Goal: Information Seeking & Learning: Learn about a topic

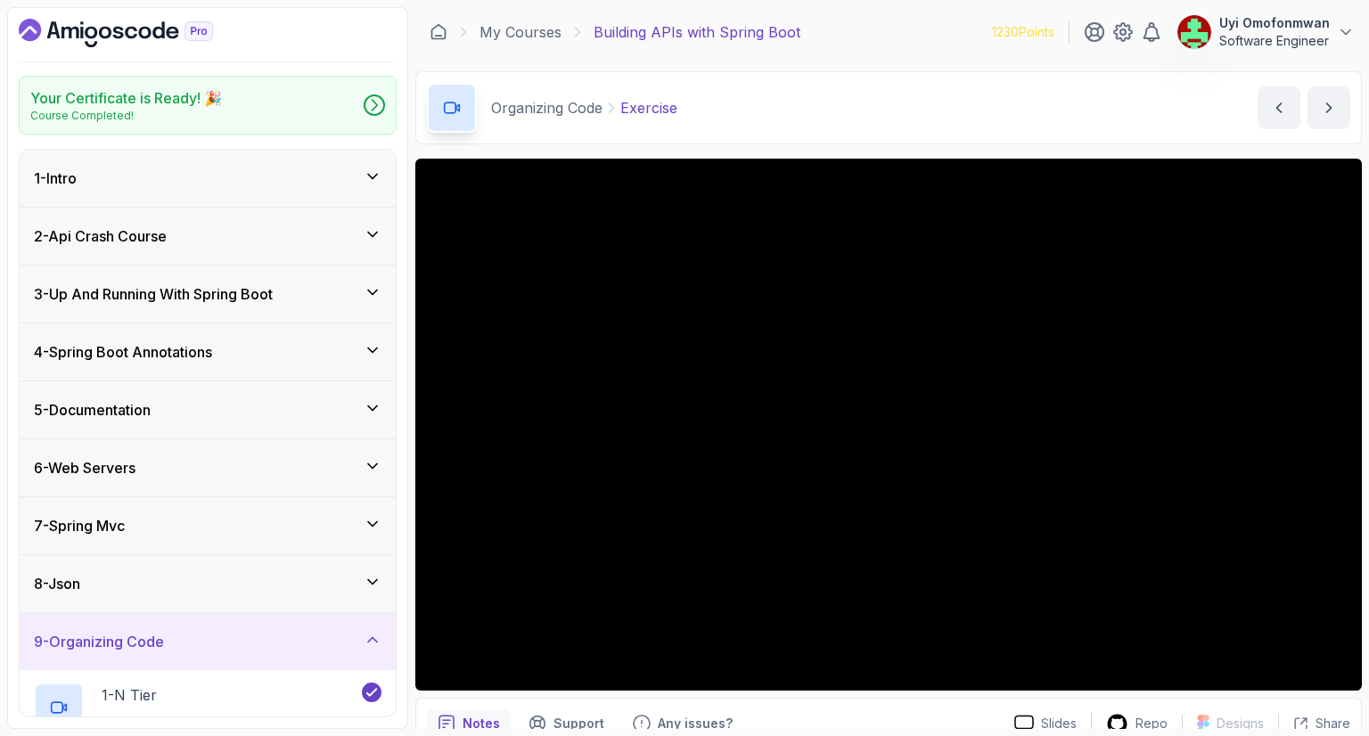
scroll to position [759, 0]
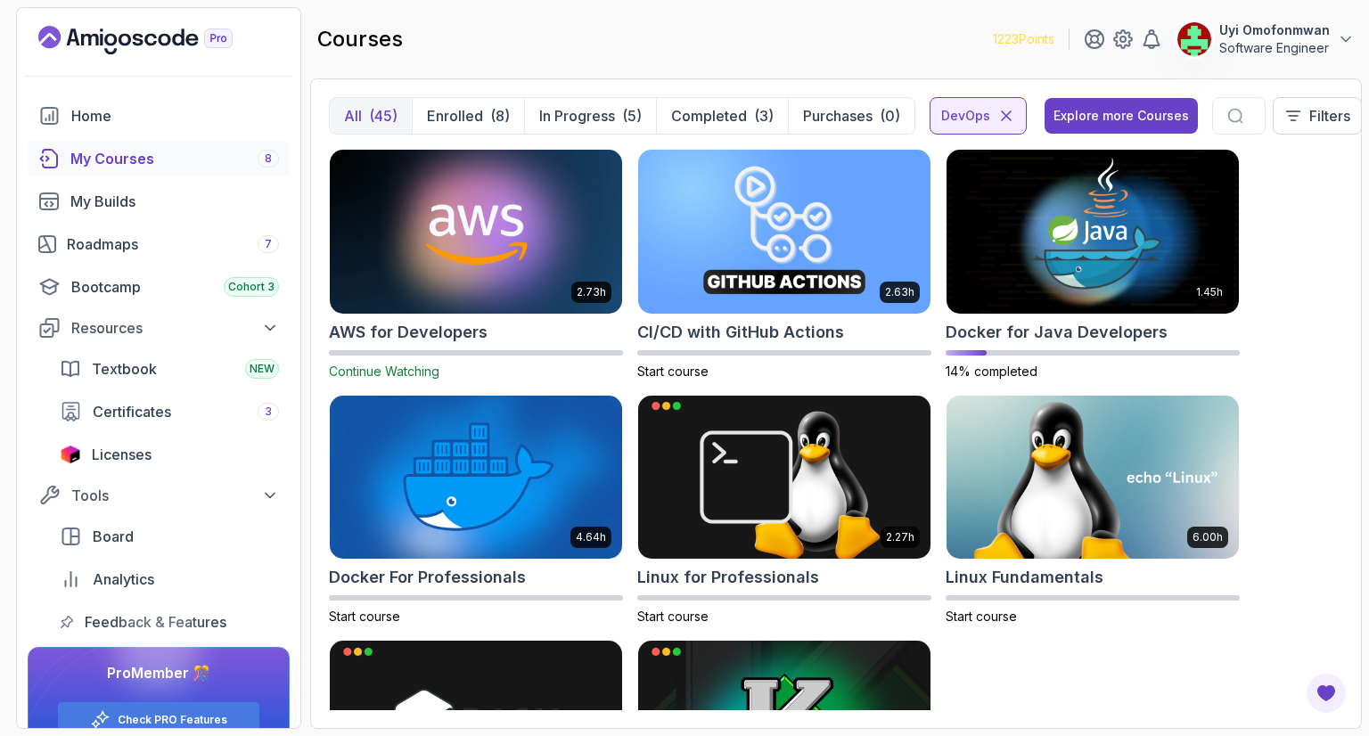
scroll to position [143, 0]
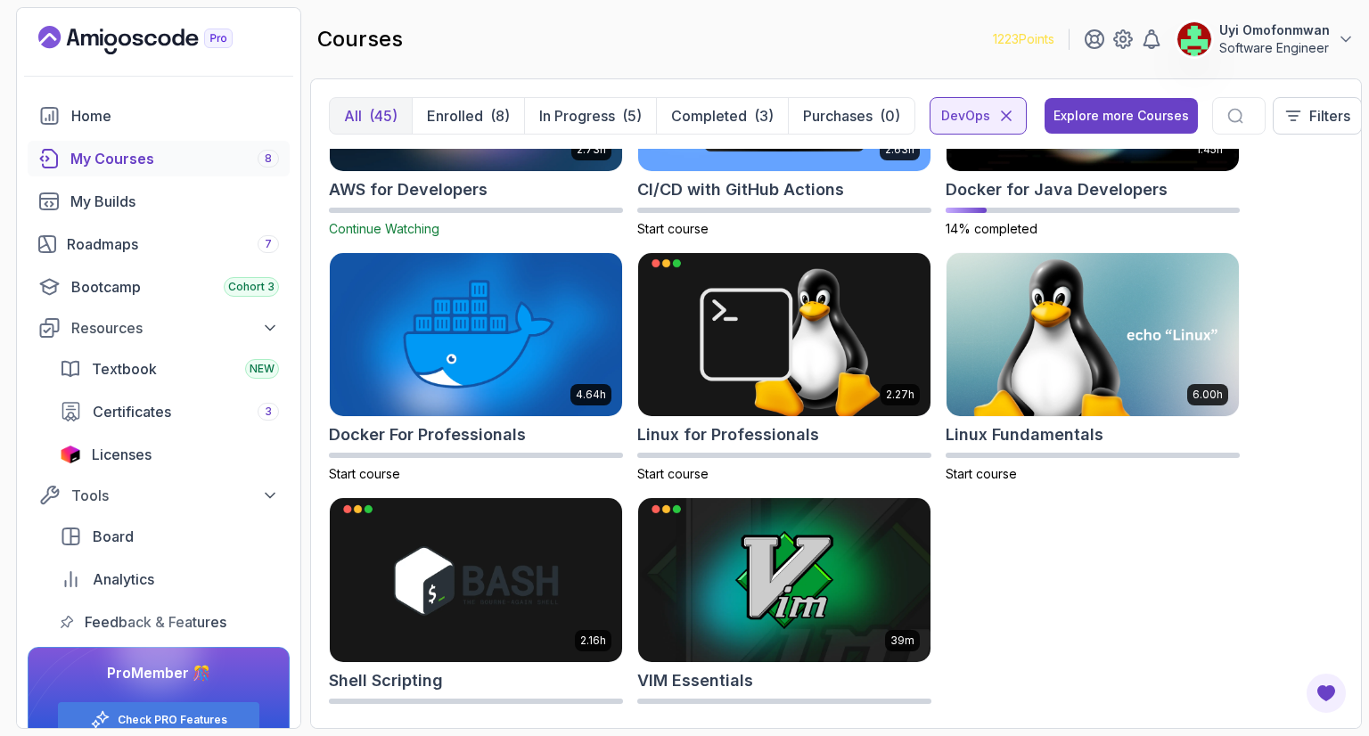
click at [387, 103] on button "All (45)" at bounding box center [371, 116] width 82 height 36
click at [1011, 119] on icon at bounding box center [1007, 116] width 18 height 18
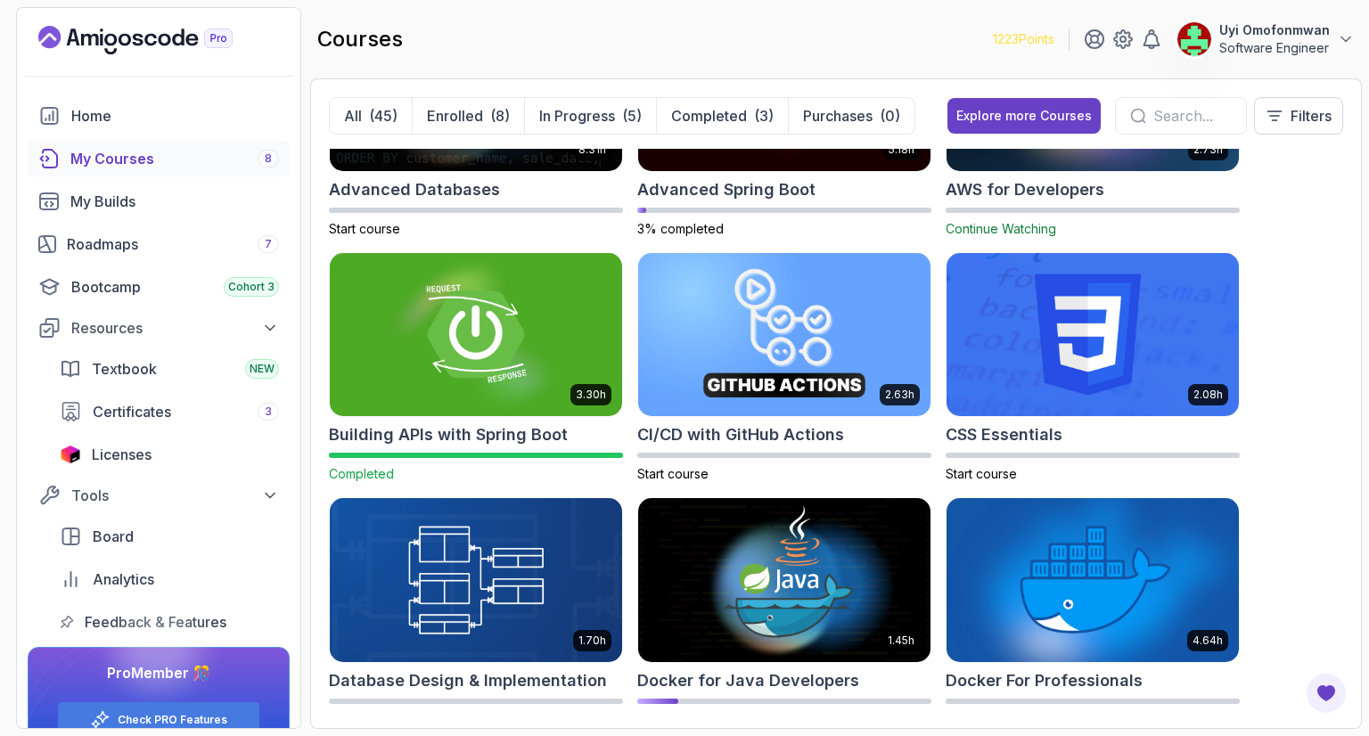
click at [1328, 180] on div "8.31h Advanced Databases Start course 5.18h Advanced Spring Boot 3% completed 2…" at bounding box center [836, 430] width 1015 height 562
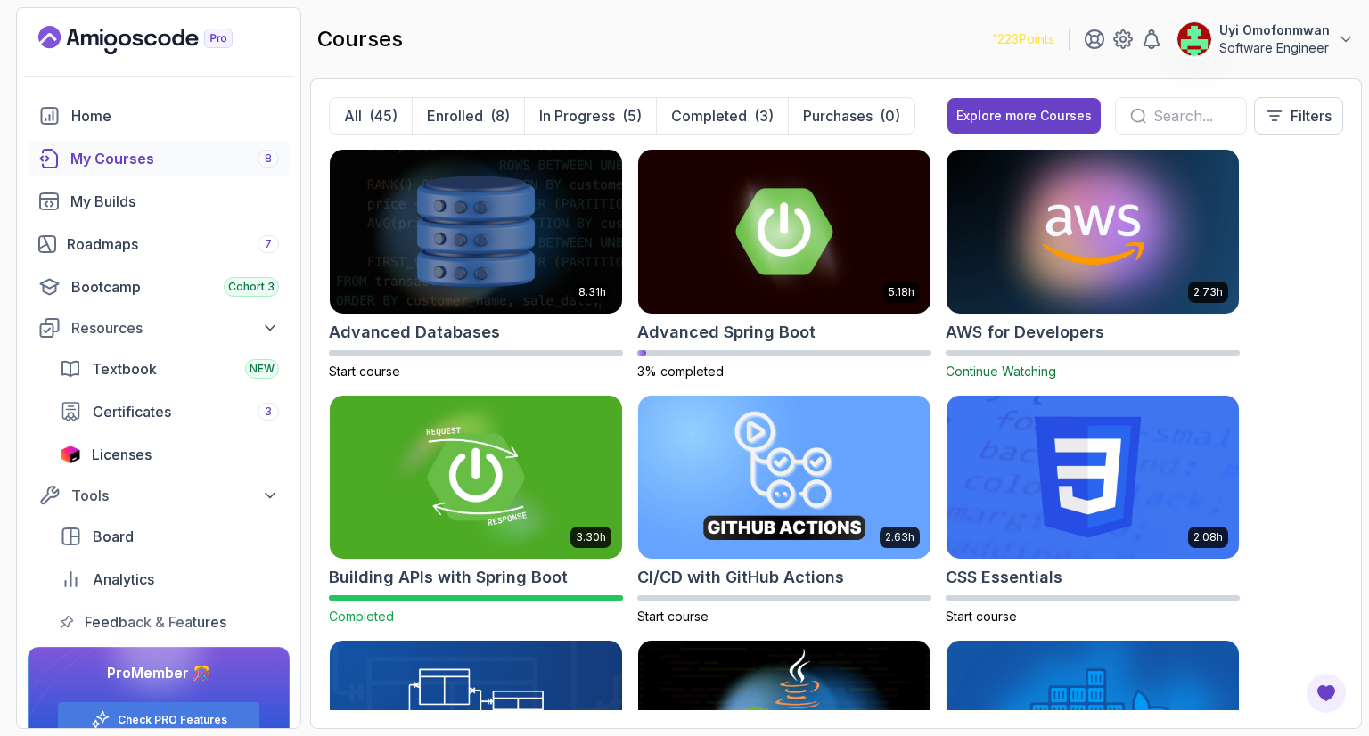
click at [1312, 215] on div "8.31h Advanced Databases Start course 5.18h Advanced Spring Boot 3% completed 2…" at bounding box center [836, 430] width 1015 height 562
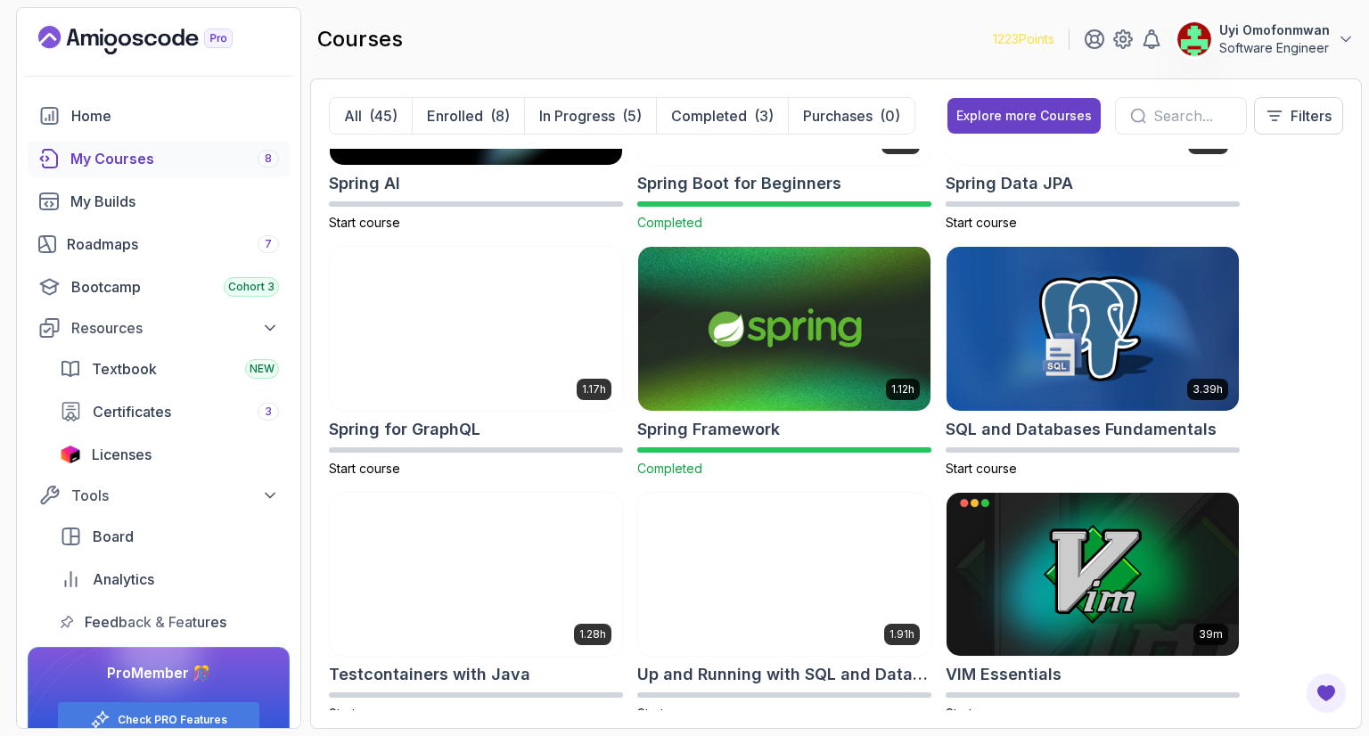
scroll to position [3131, 0]
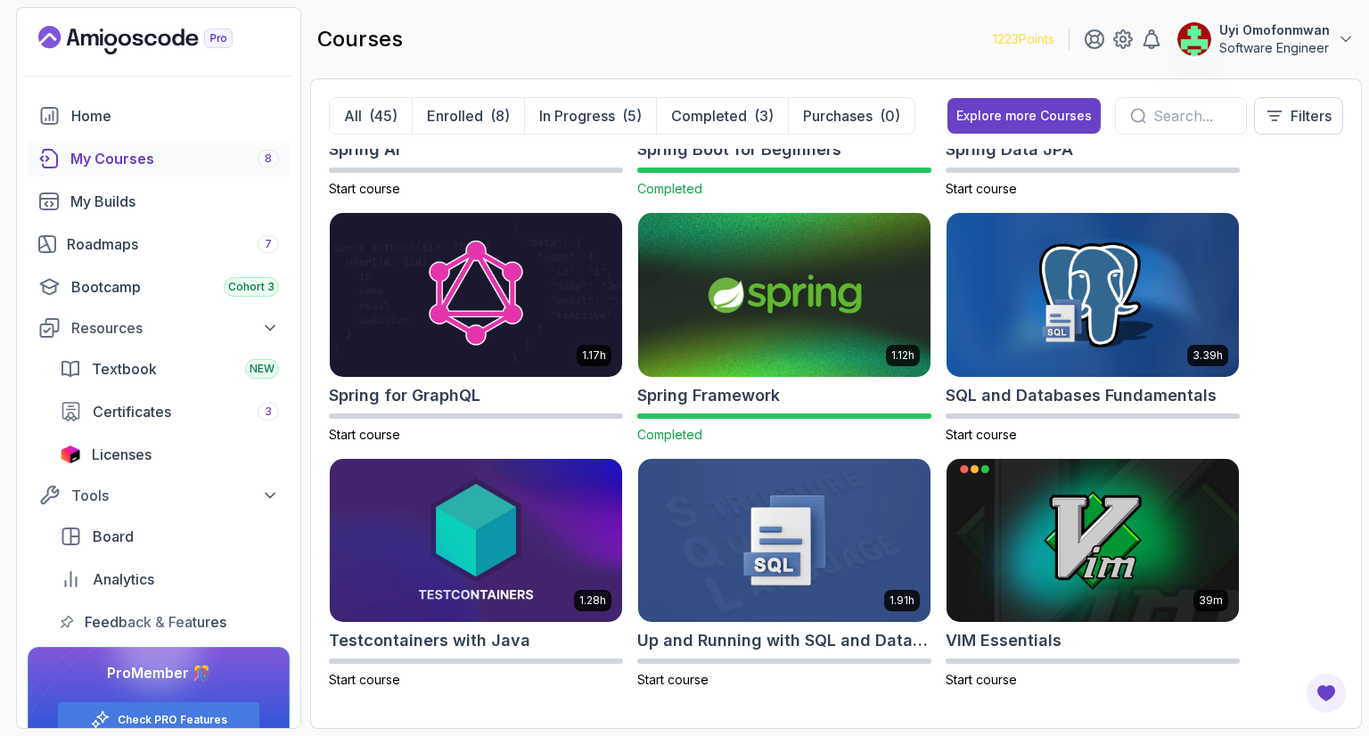
click at [1262, 427] on div "8.31h Advanced Databases Start course 5.18h Advanced Spring Boot 3% completed 2…" at bounding box center [836, 430] width 1015 height 562
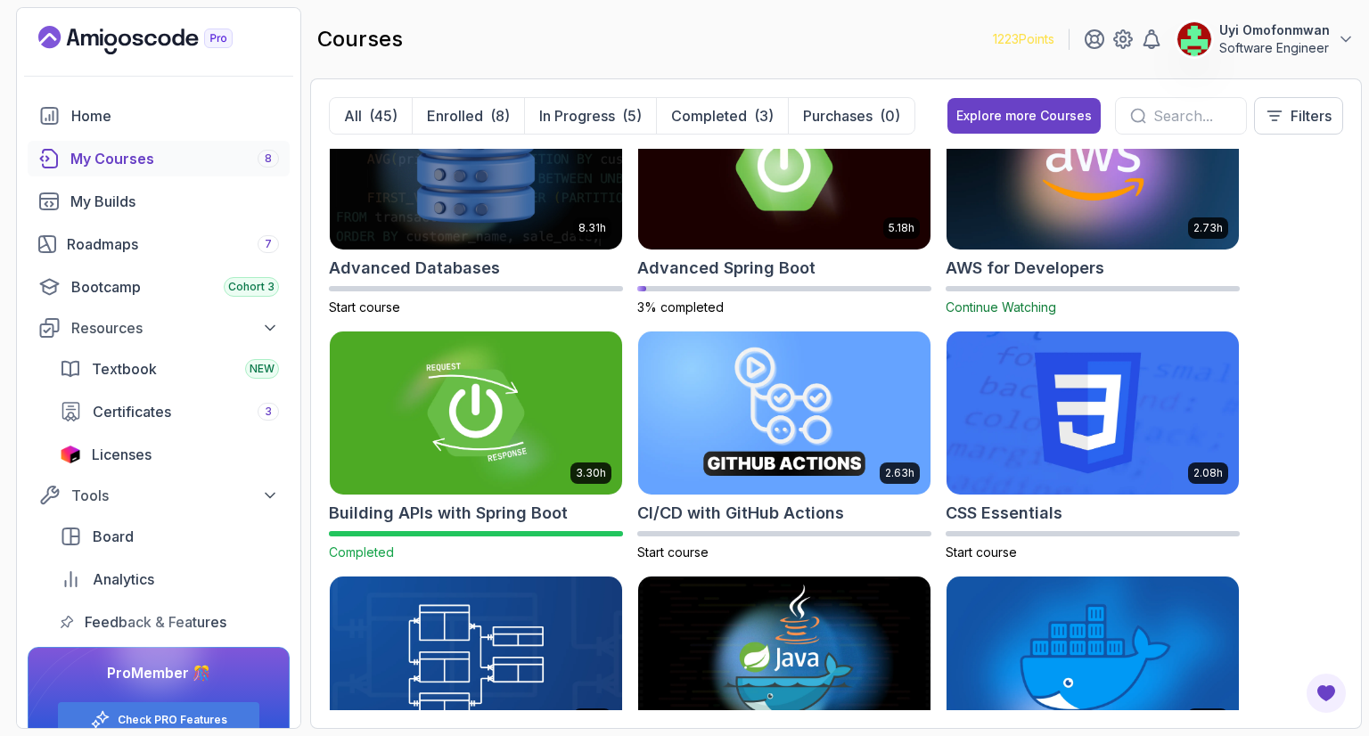
scroll to position [0, 0]
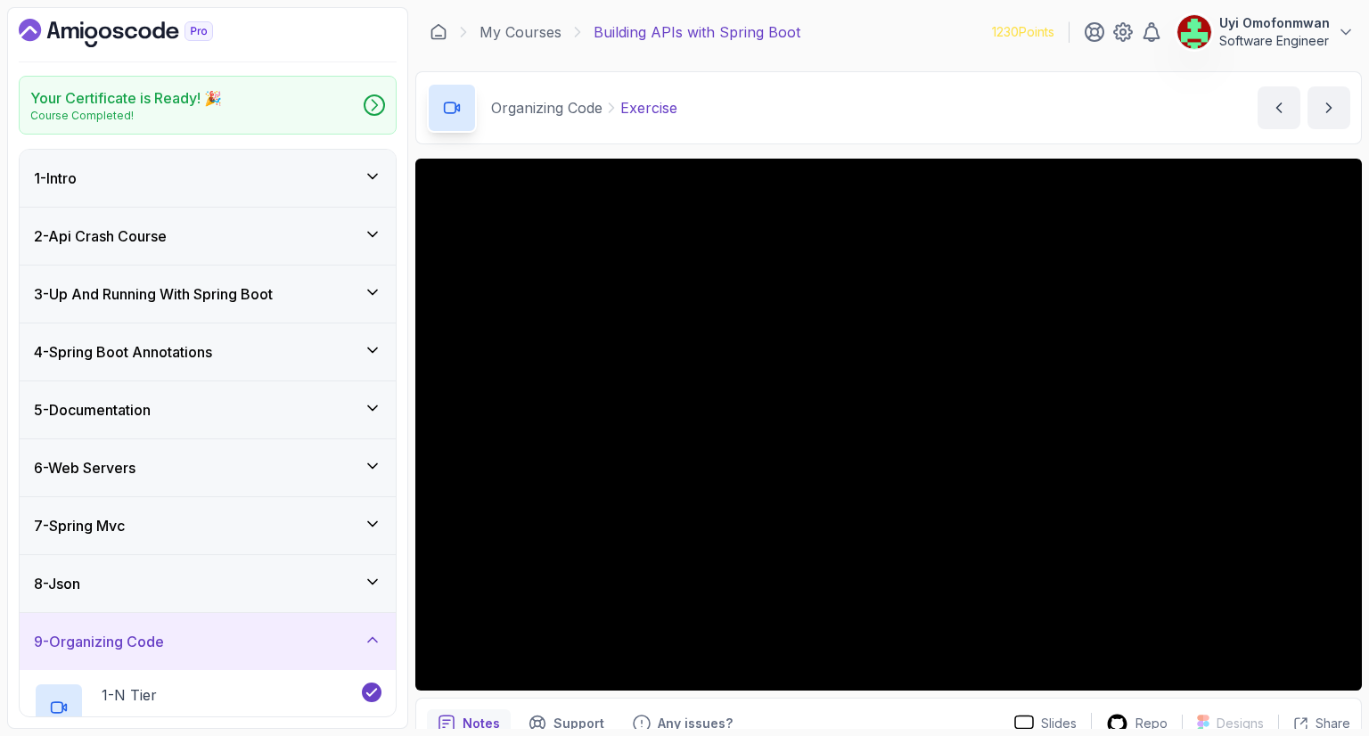
scroll to position [759, 0]
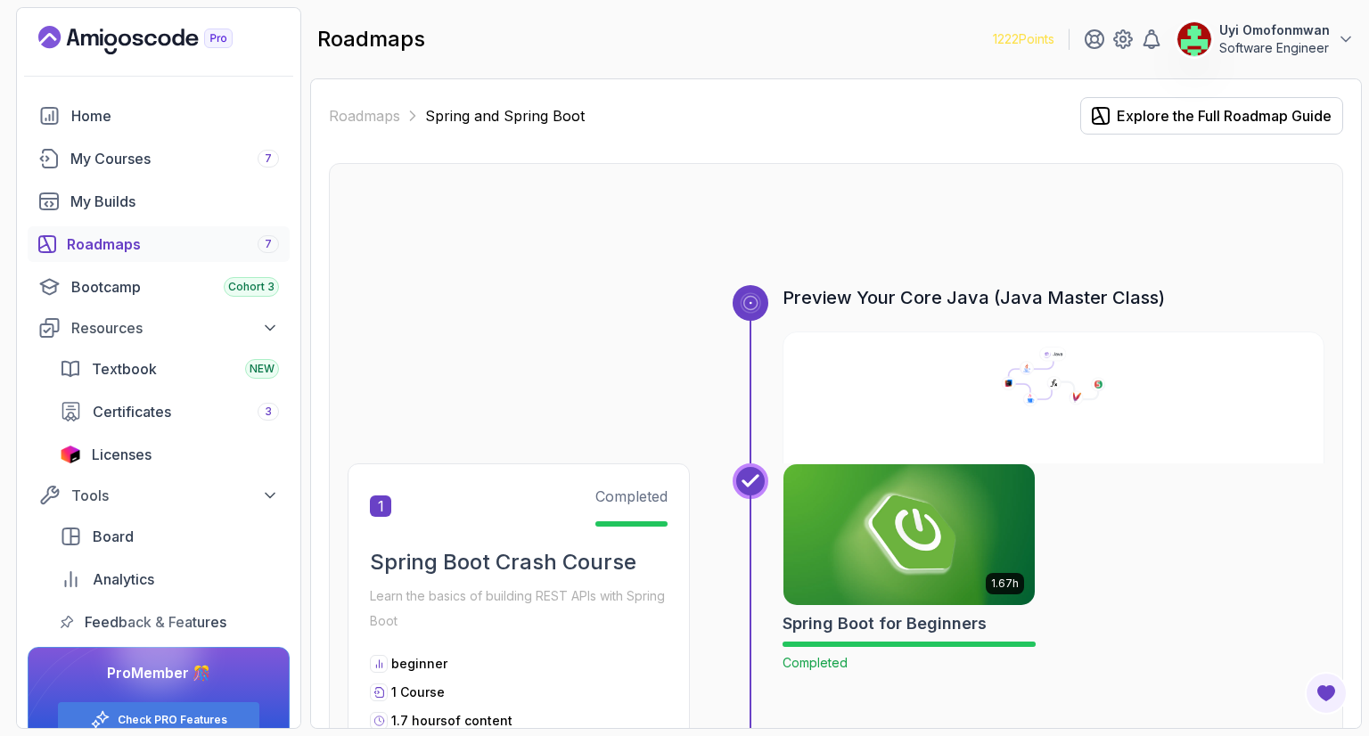
scroll to position [1195, 0]
